Goal: Communication & Community: Participate in discussion

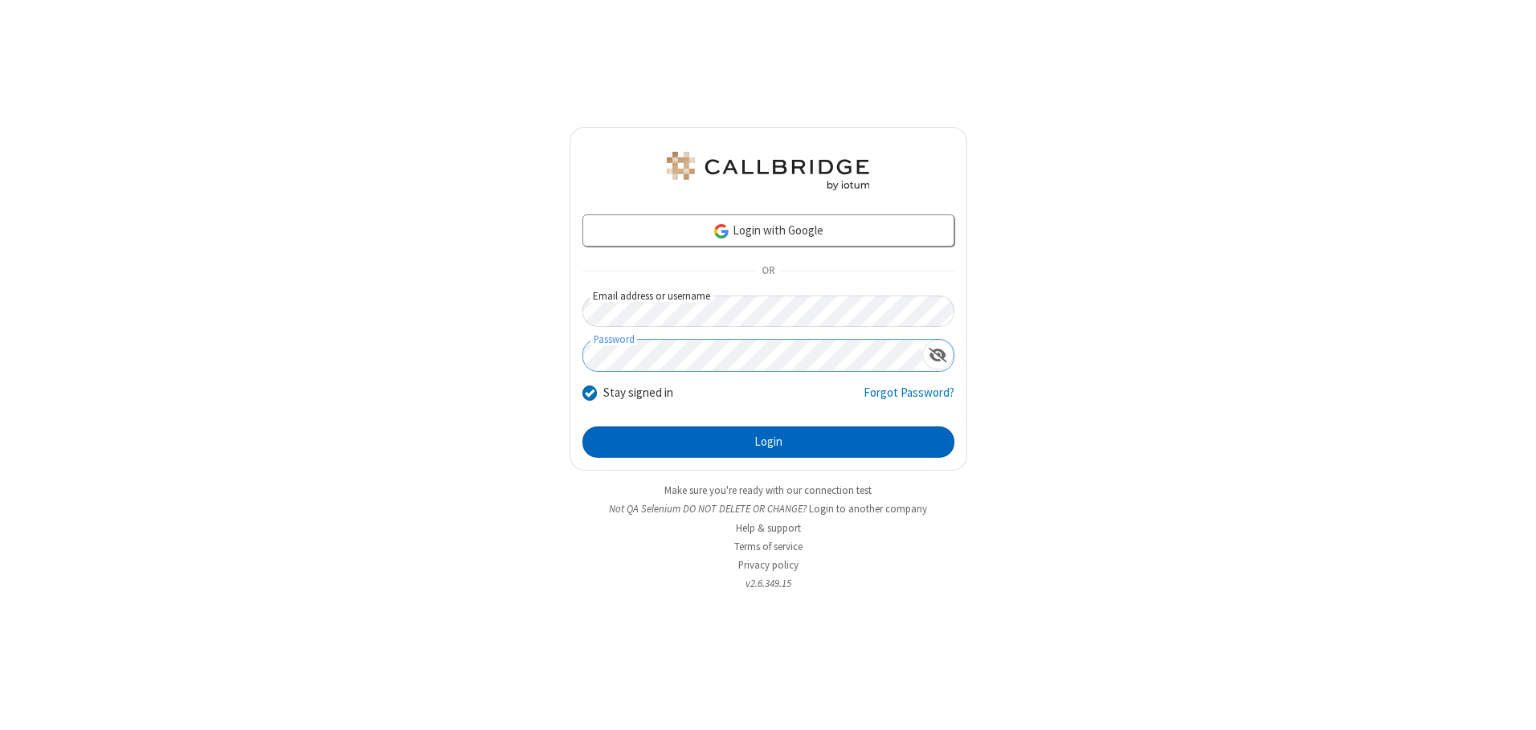
click at [768, 442] on button "Login" at bounding box center [768, 443] width 372 height 32
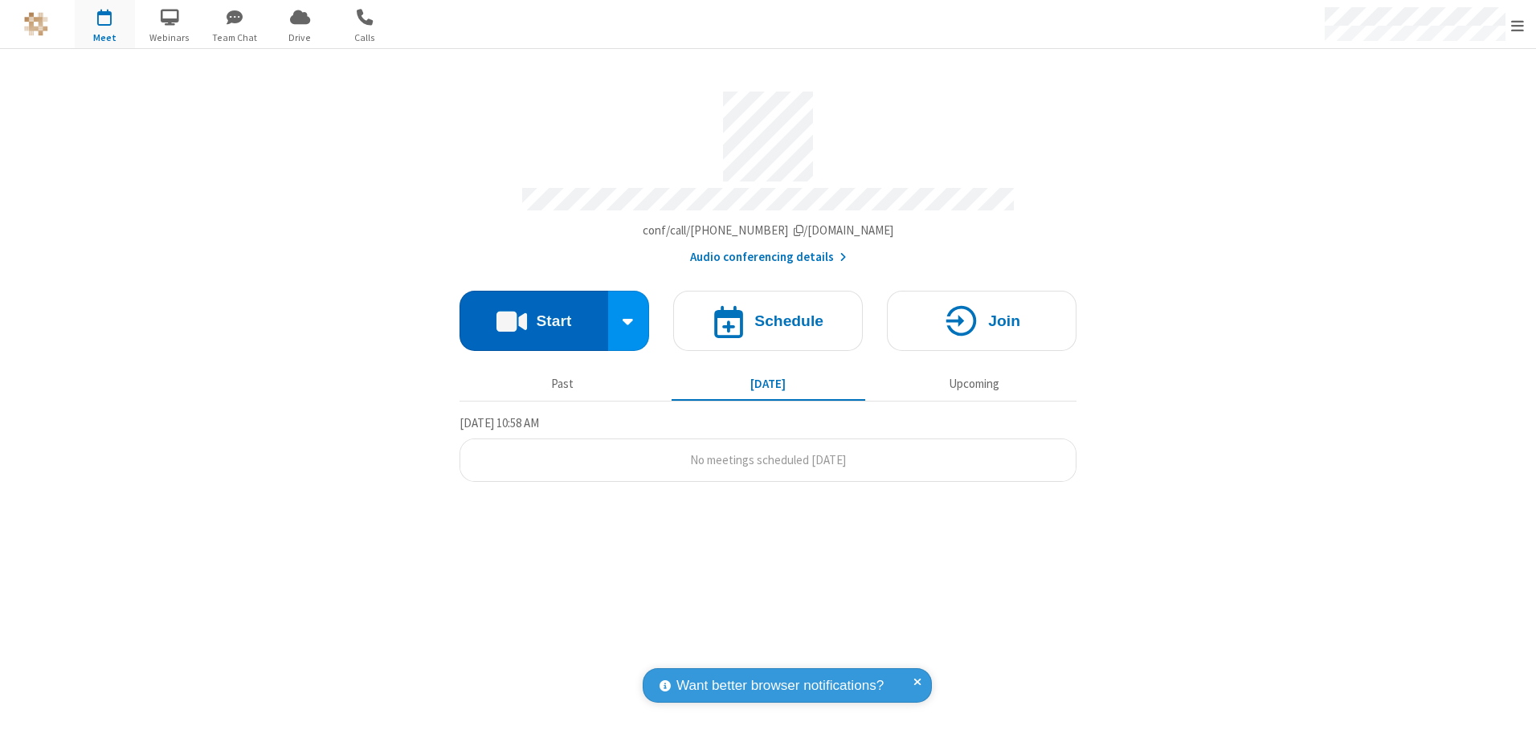
click at [533, 315] on button "Start" at bounding box center [534, 321] width 149 height 60
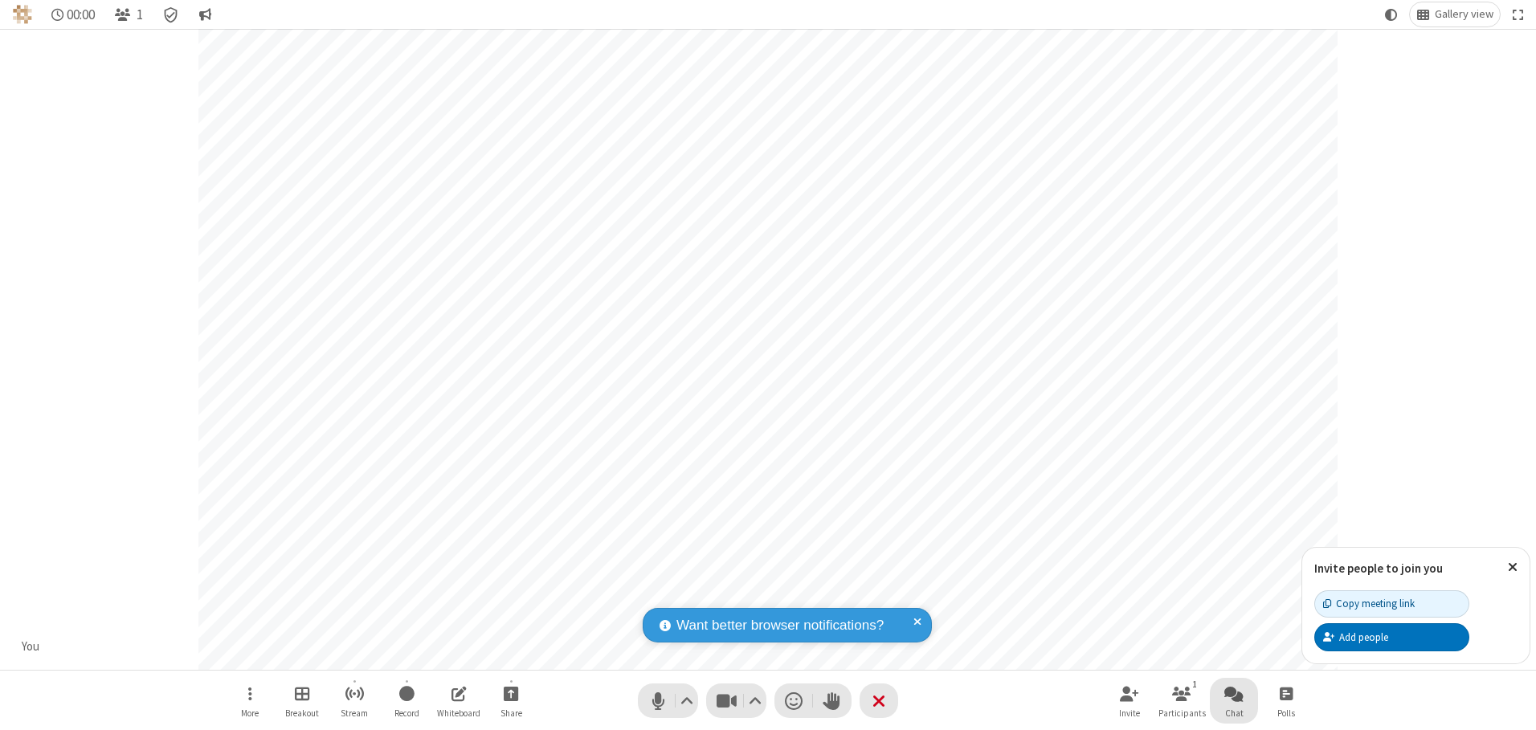
click at [1234, 693] on span "Open chat" at bounding box center [1233, 694] width 19 height 20
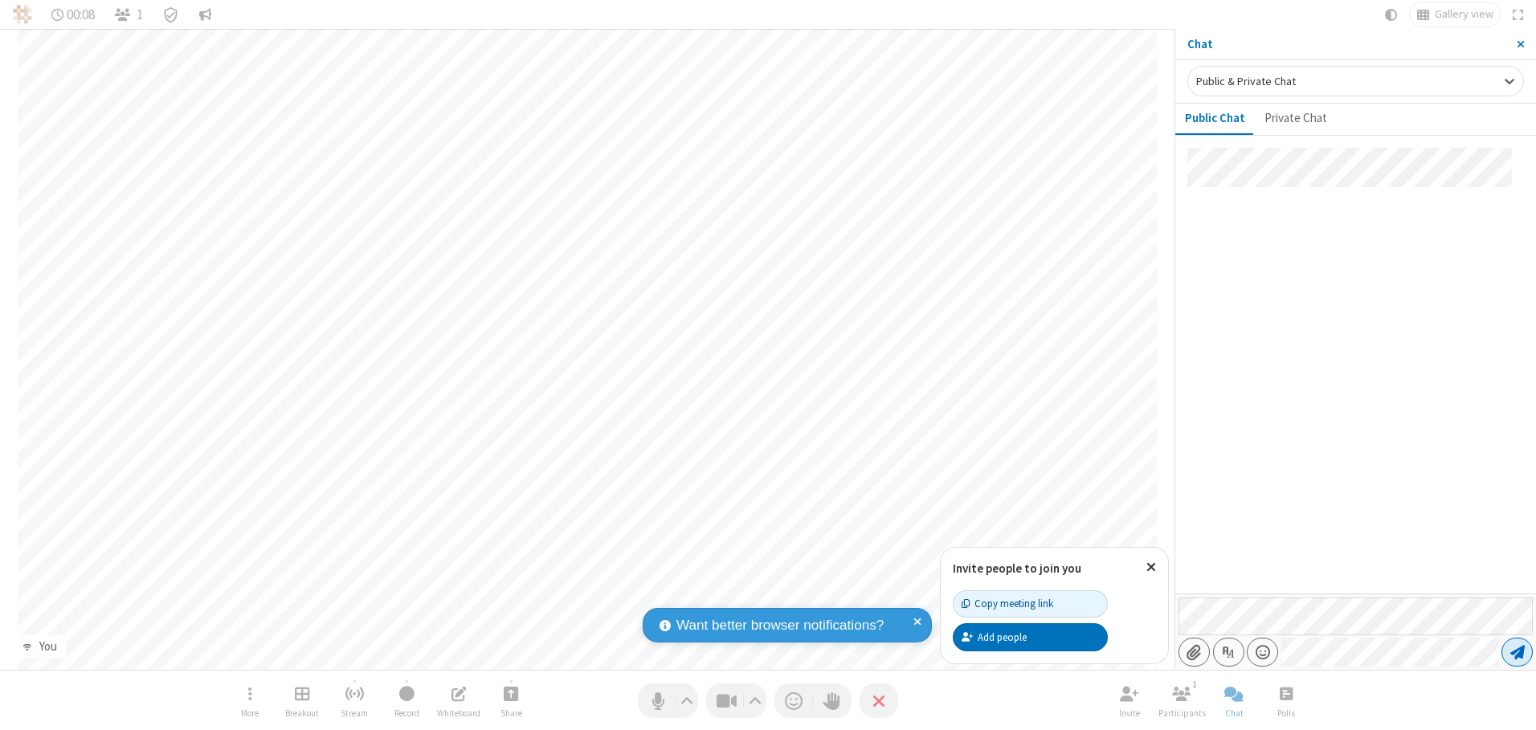
click at [1517, 652] on span "Send message" at bounding box center [1517, 652] width 14 height 16
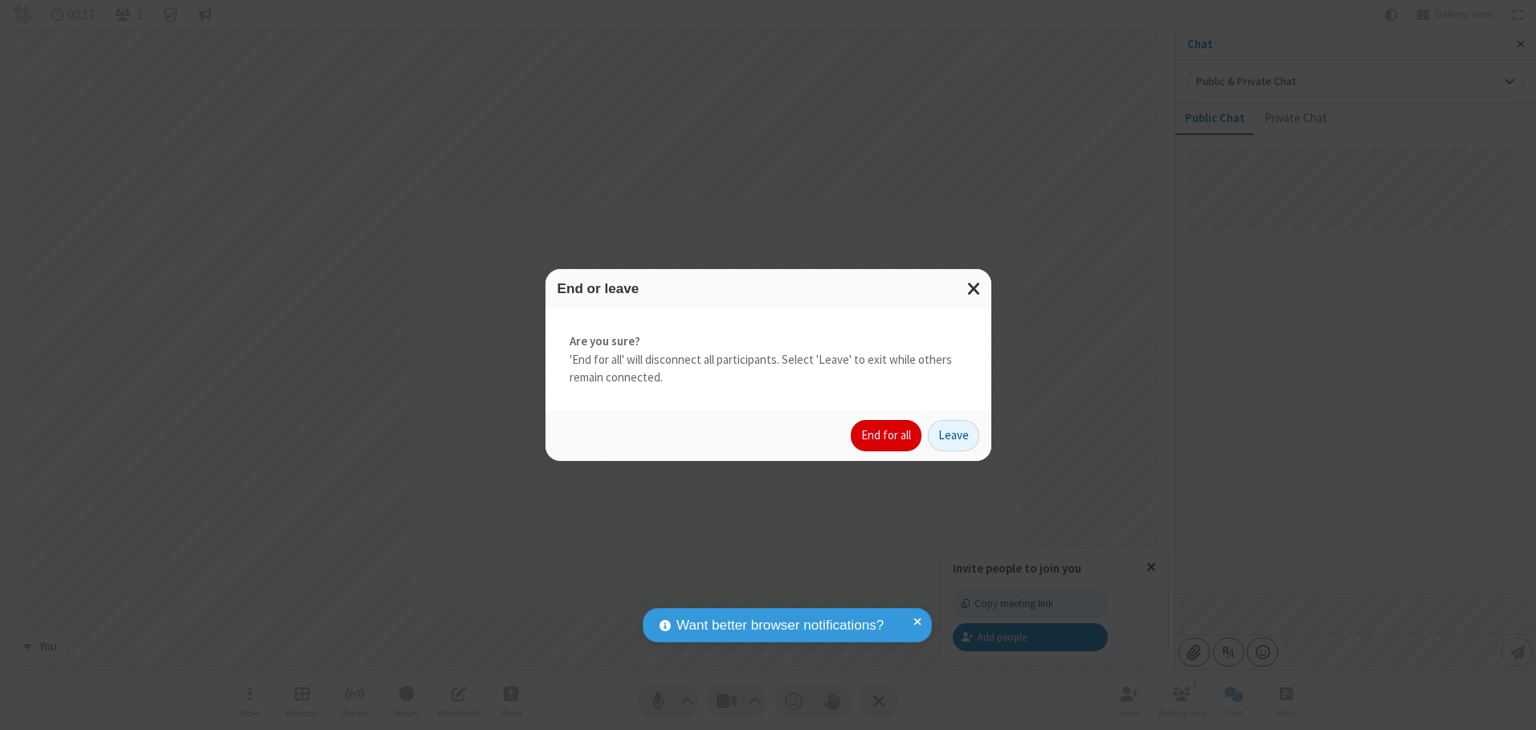
click at [887, 435] on button "End for all" at bounding box center [886, 436] width 71 height 32
